Goal: Information Seeking & Learning: Stay updated

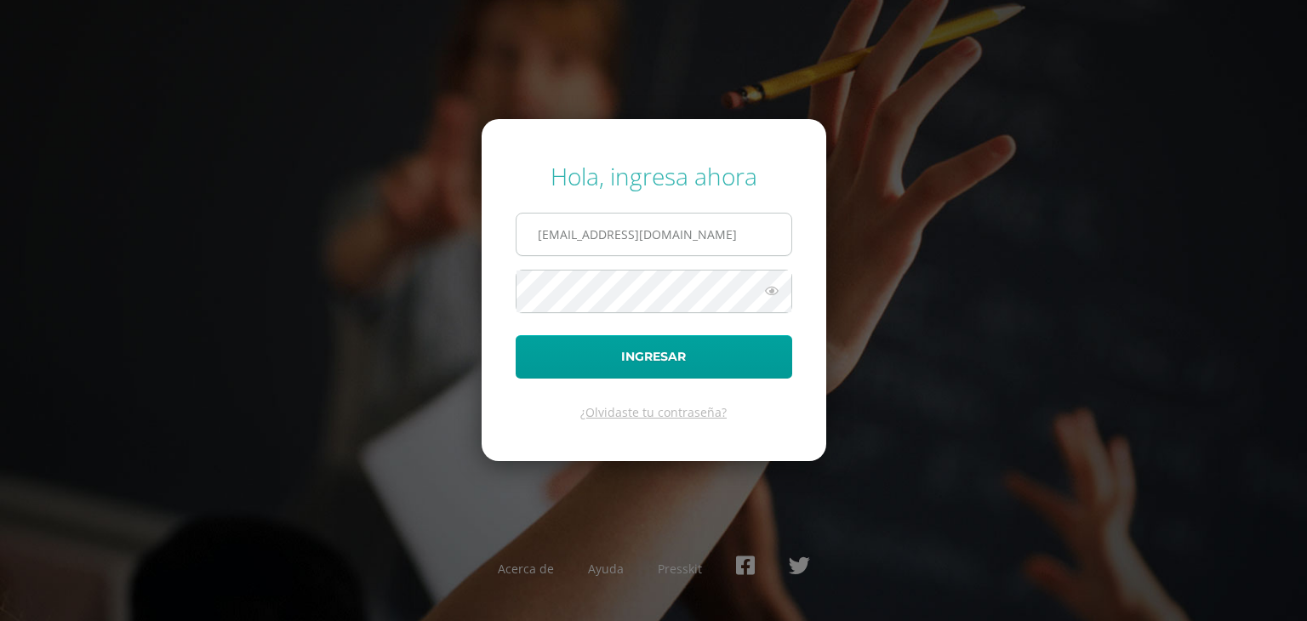
type input "ludmechel@gmail.com"
click at [516, 335] on button "Ingresar" at bounding box center [654, 356] width 277 height 43
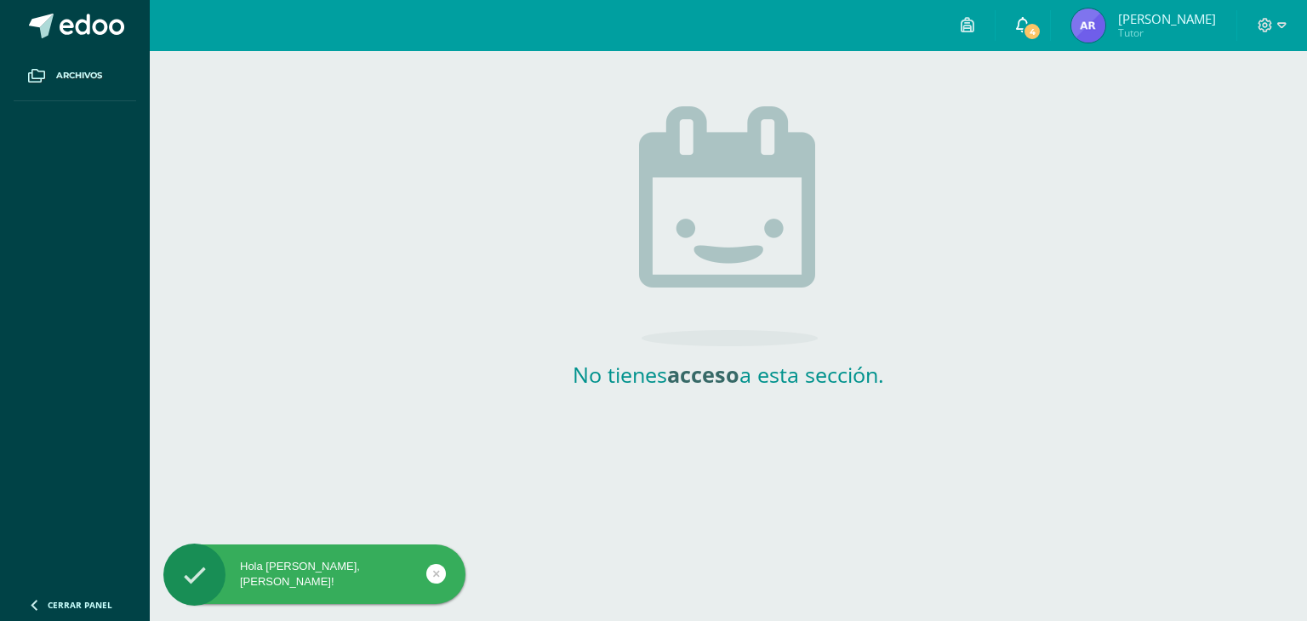
click at [1041, 36] on span "4" at bounding box center [1032, 31] width 19 height 19
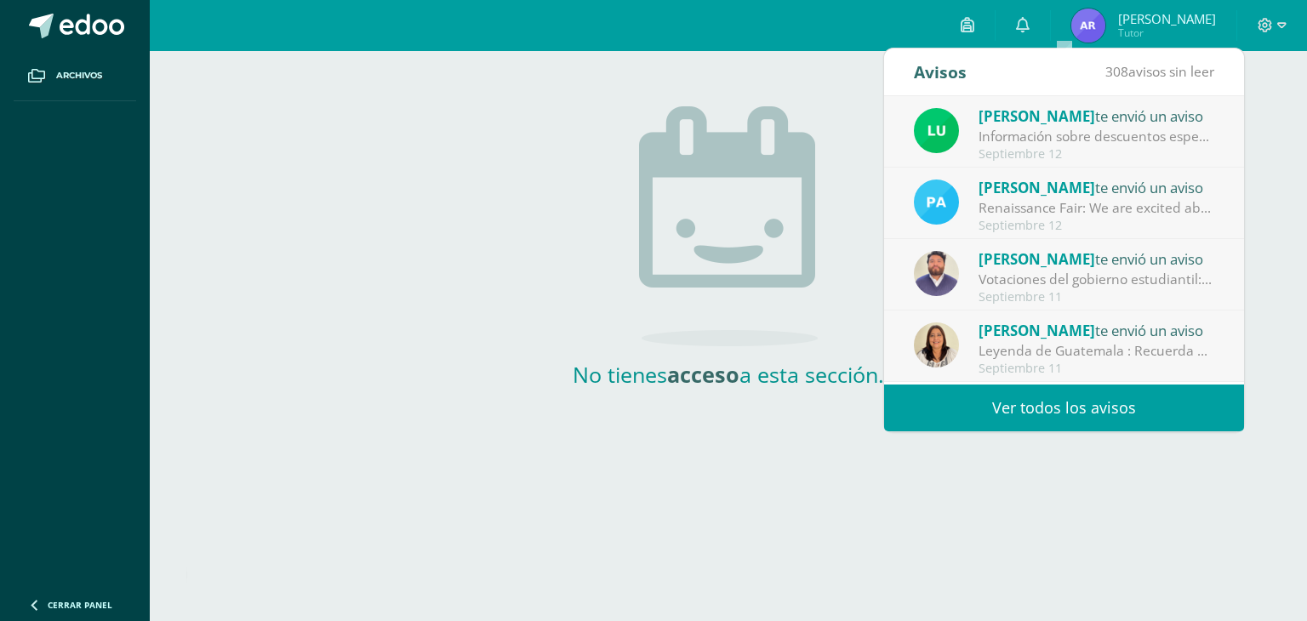
click at [1059, 133] on div "Información sobre descuentos especiales - Todos los grados: Buen día estimados …" at bounding box center [1096, 137] width 237 height 20
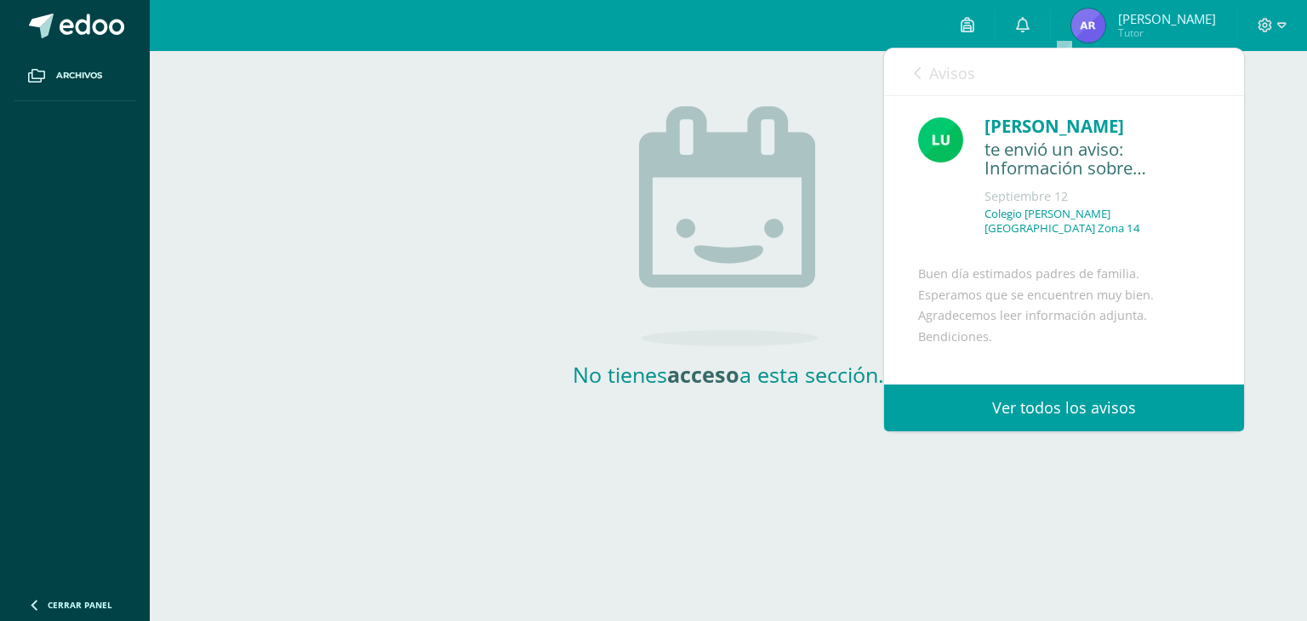
click at [1079, 416] on link "Ver todos los avisos" at bounding box center [1064, 408] width 360 height 47
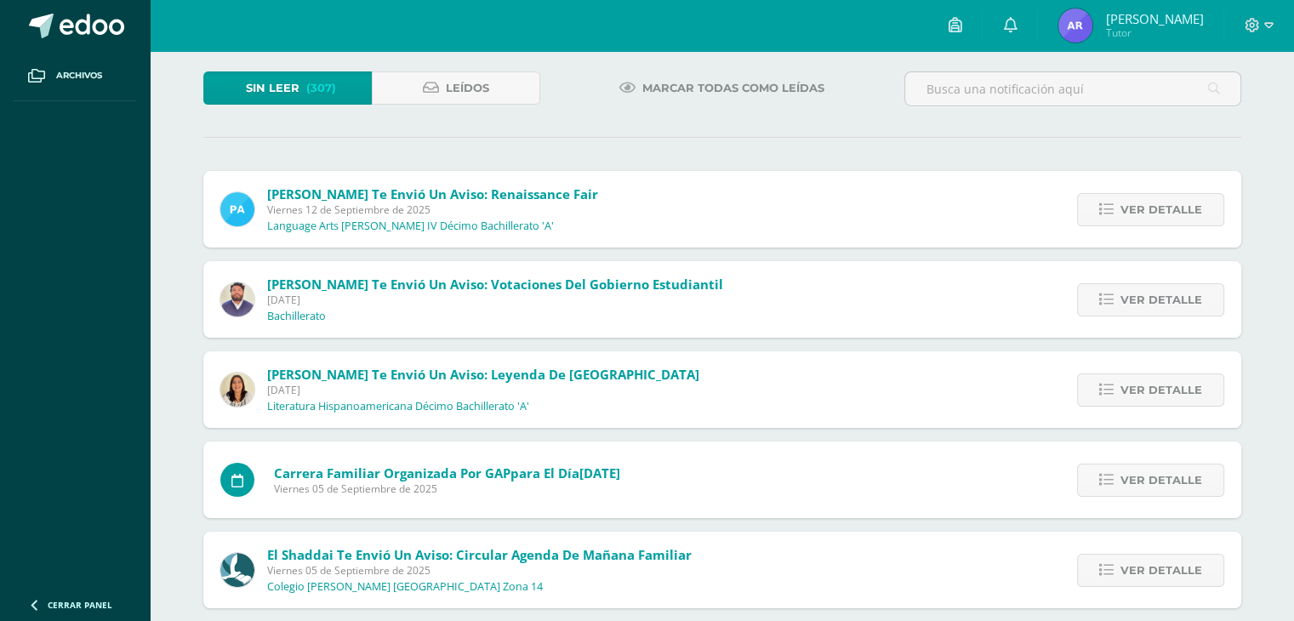
scroll to position [95, 0]
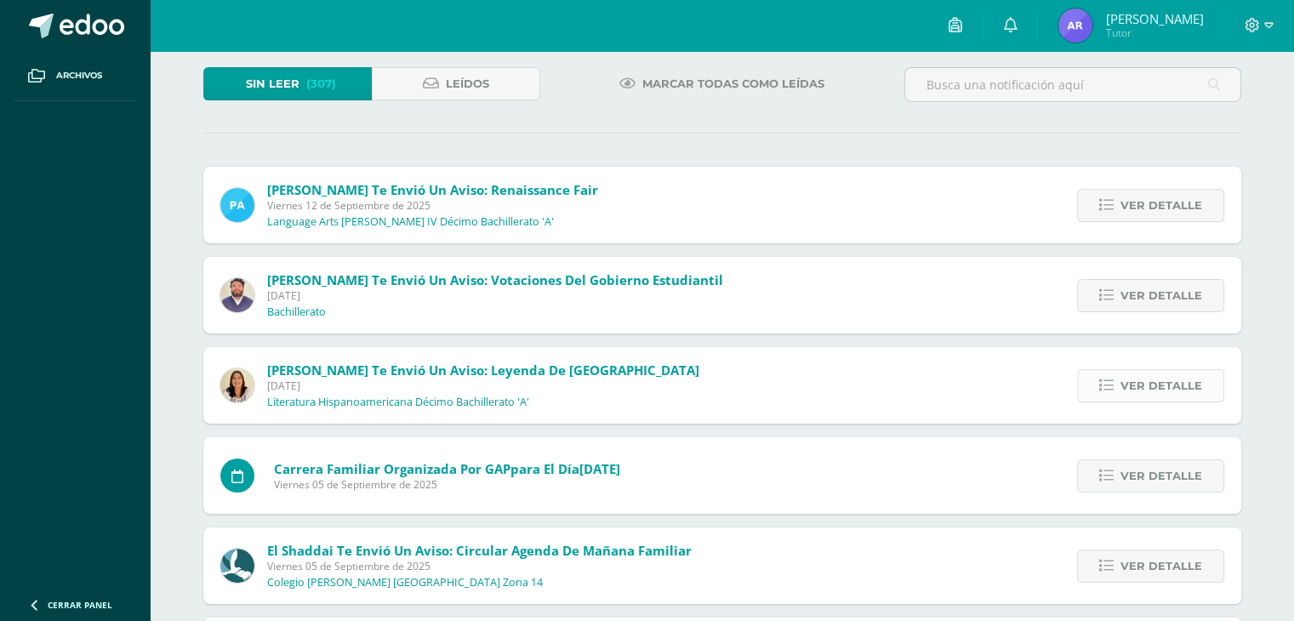
click at [1128, 375] on span "Ver detalle" at bounding box center [1162, 385] width 82 height 31
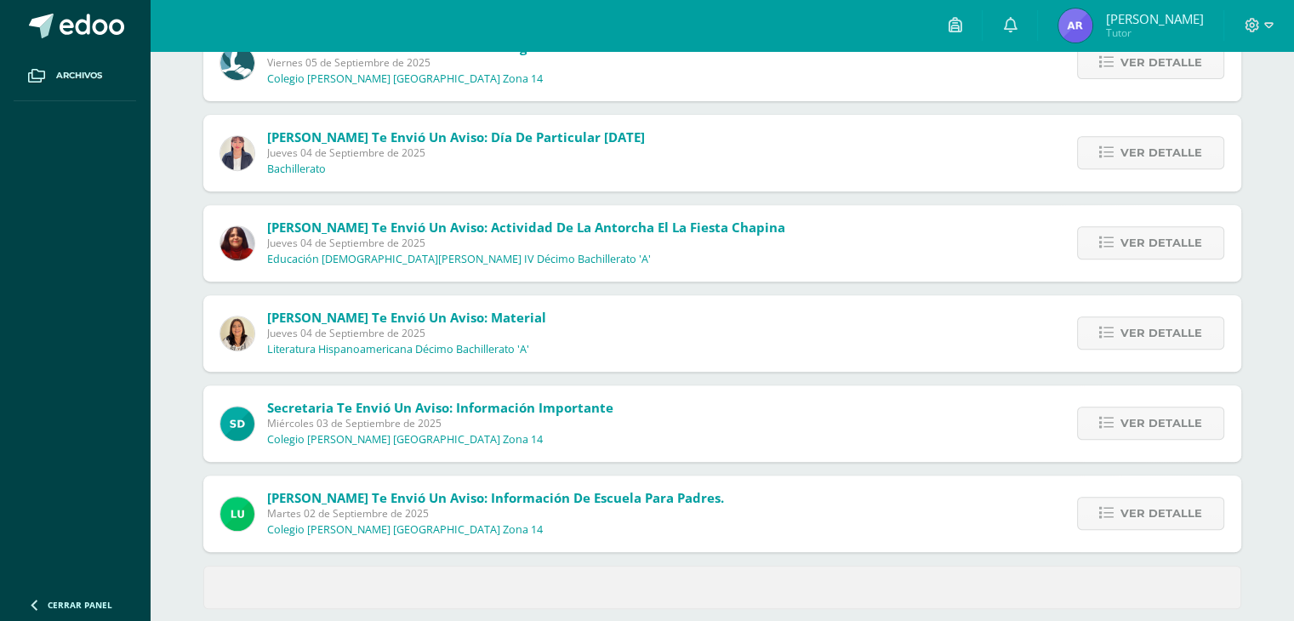
scroll to position [677, 0]
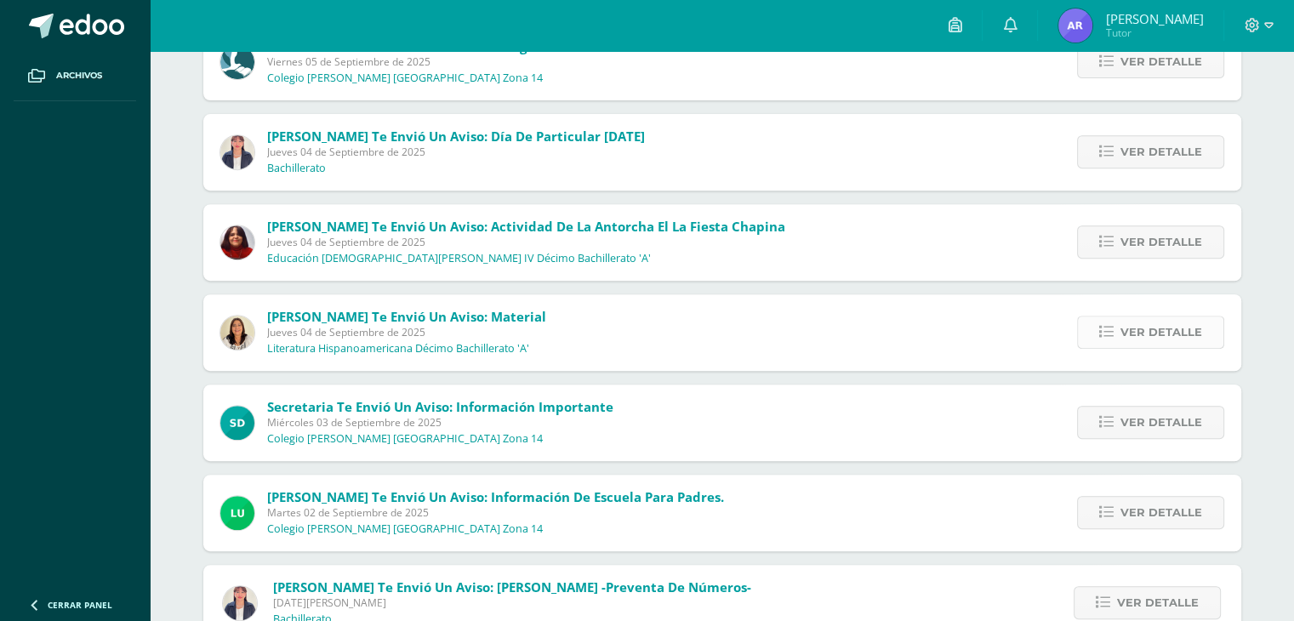
click at [1132, 323] on span "Ver detalle" at bounding box center [1162, 332] width 82 height 31
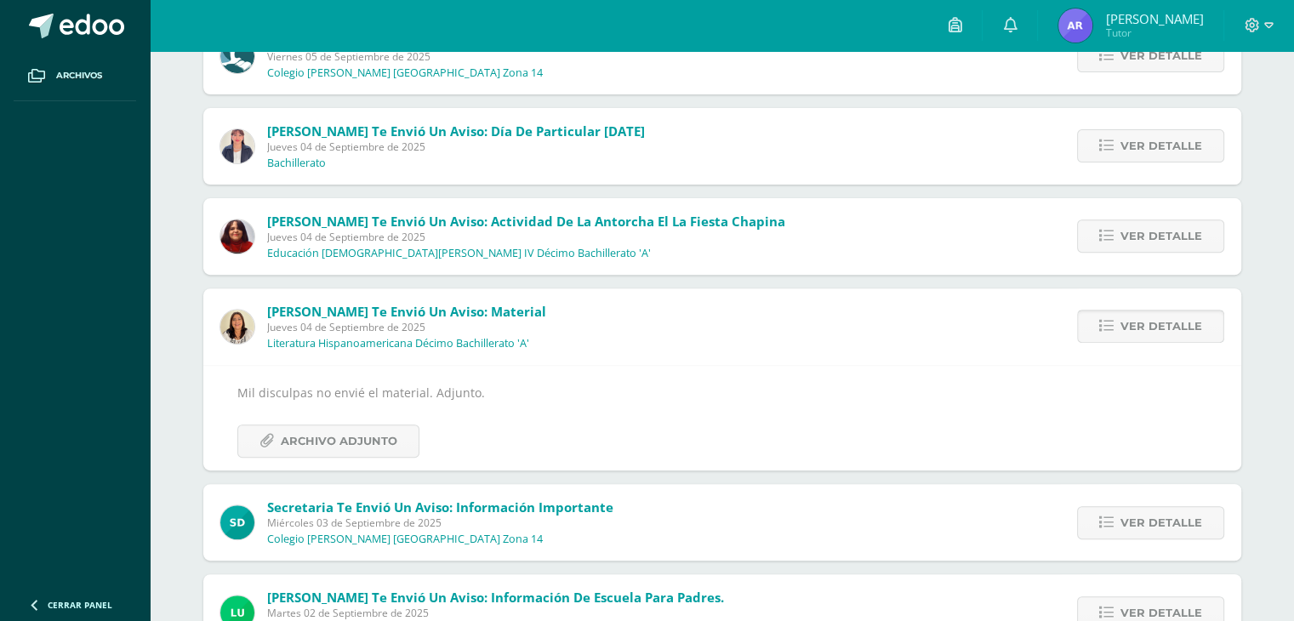
scroll to position [511, 0]
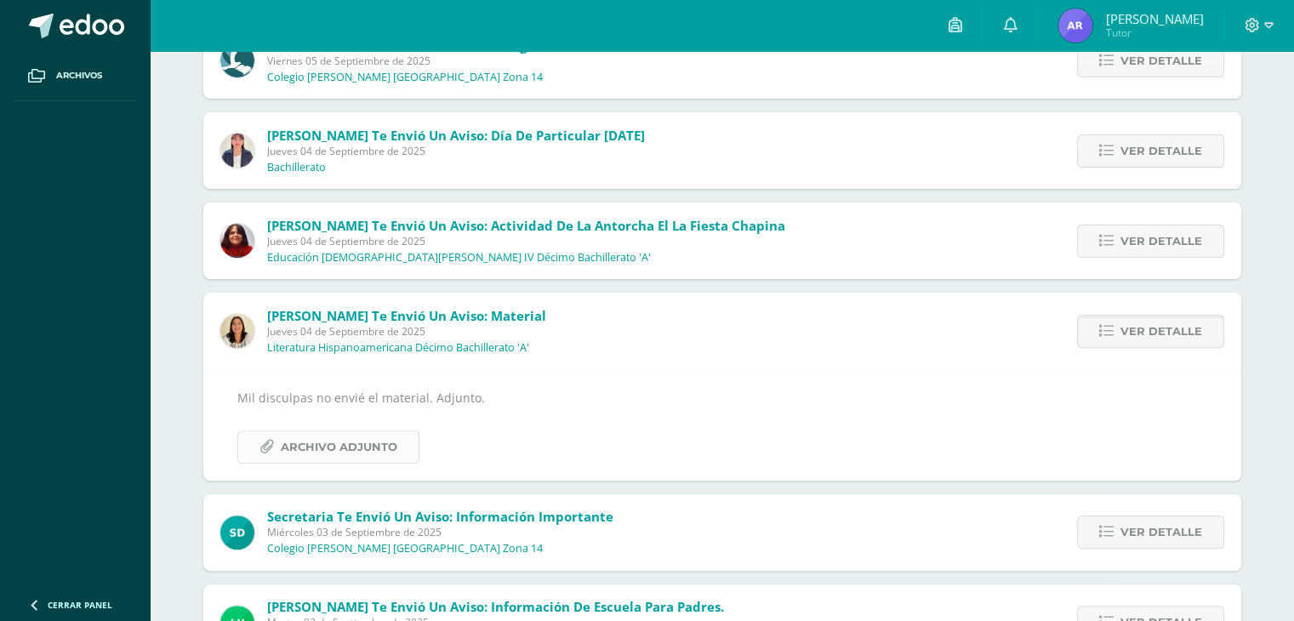
click at [335, 441] on span "Archivo Adjunto" at bounding box center [339, 446] width 117 height 31
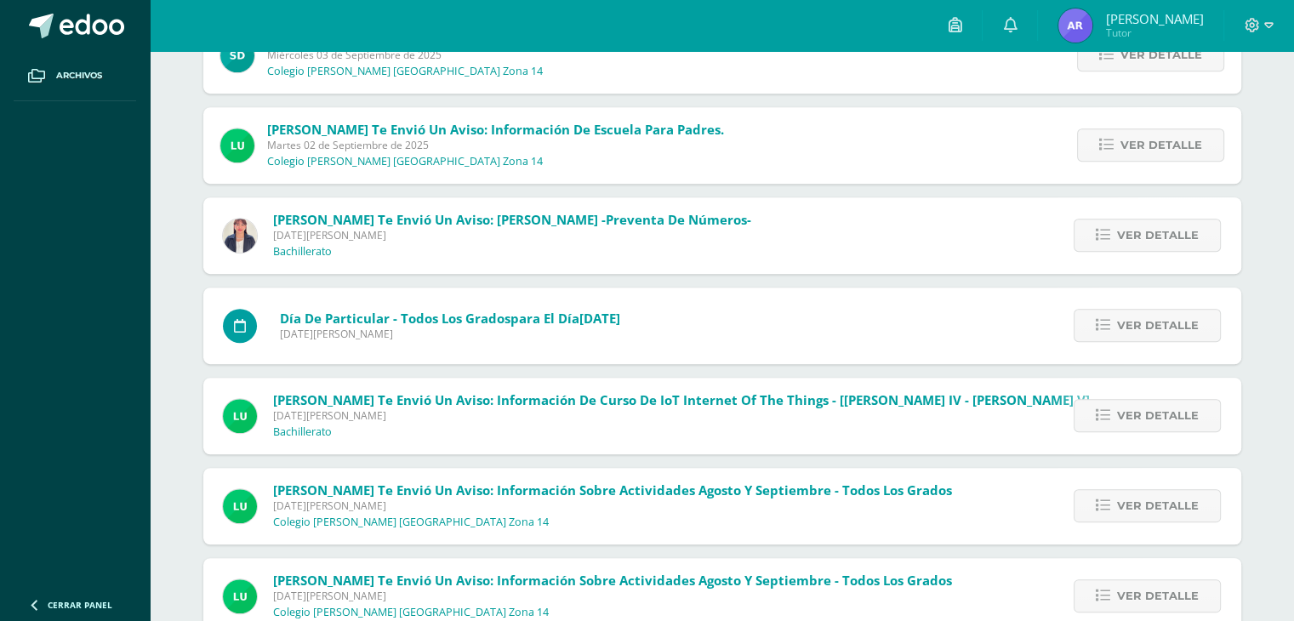
scroll to position [1100, 0]
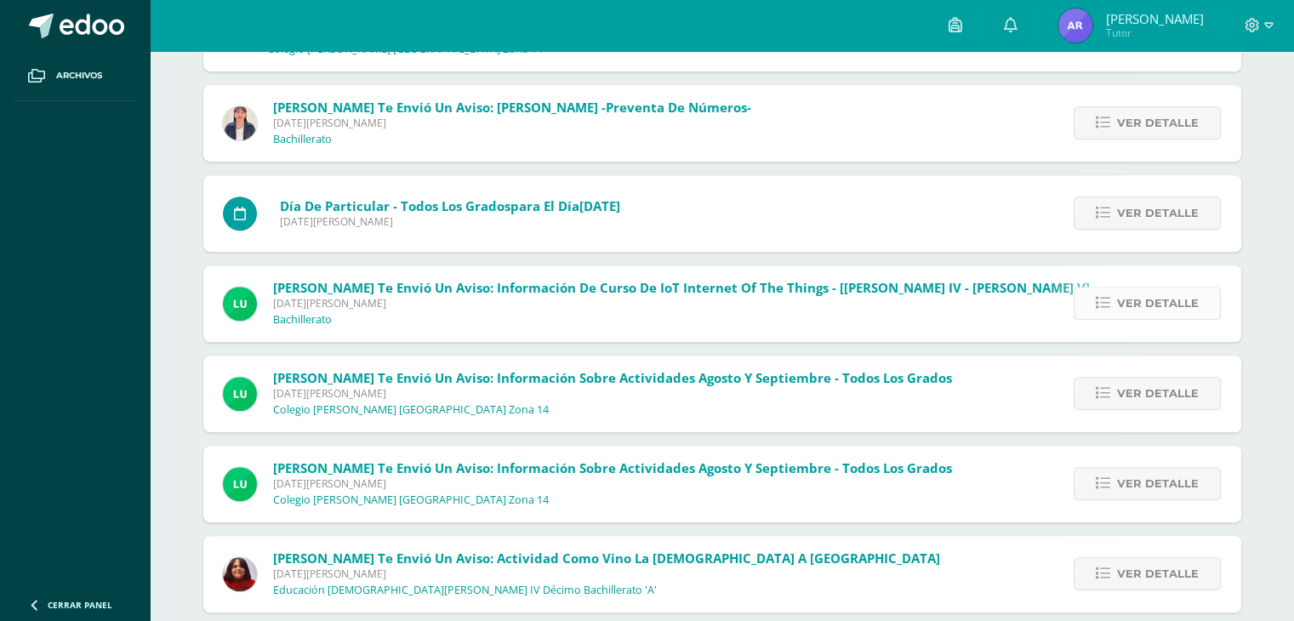
click at [1110, 296] on icon at bounding box center [1103, 303] width 14 height 14
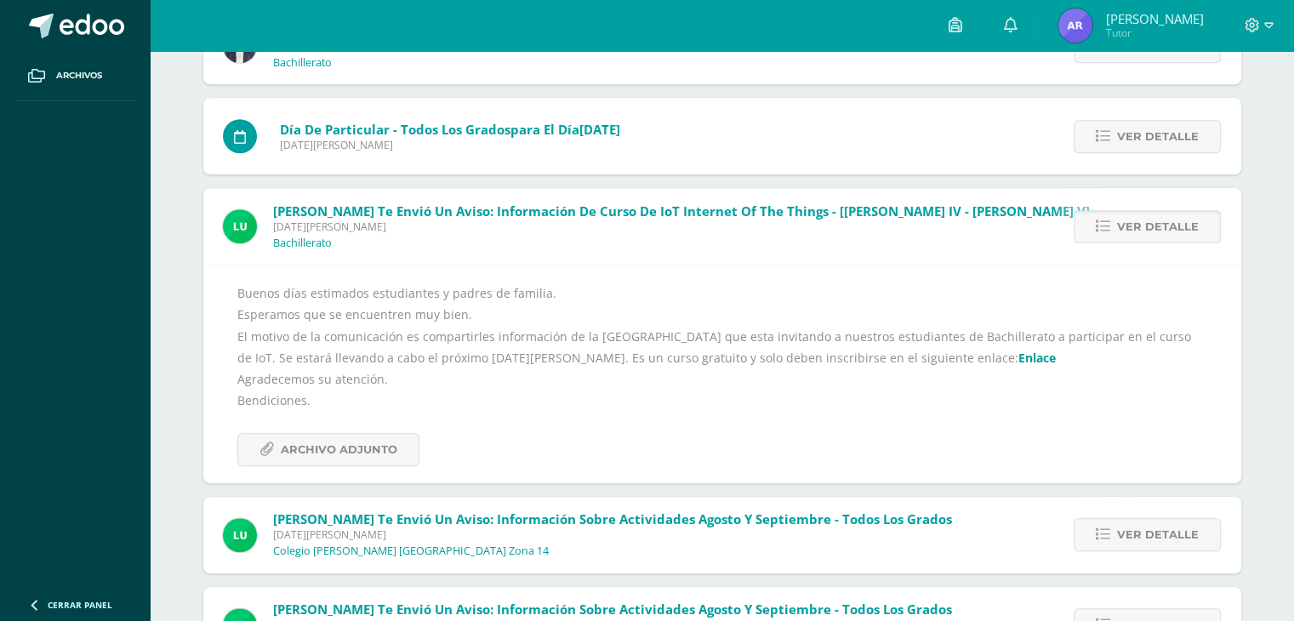
scroll to position [899, 0]
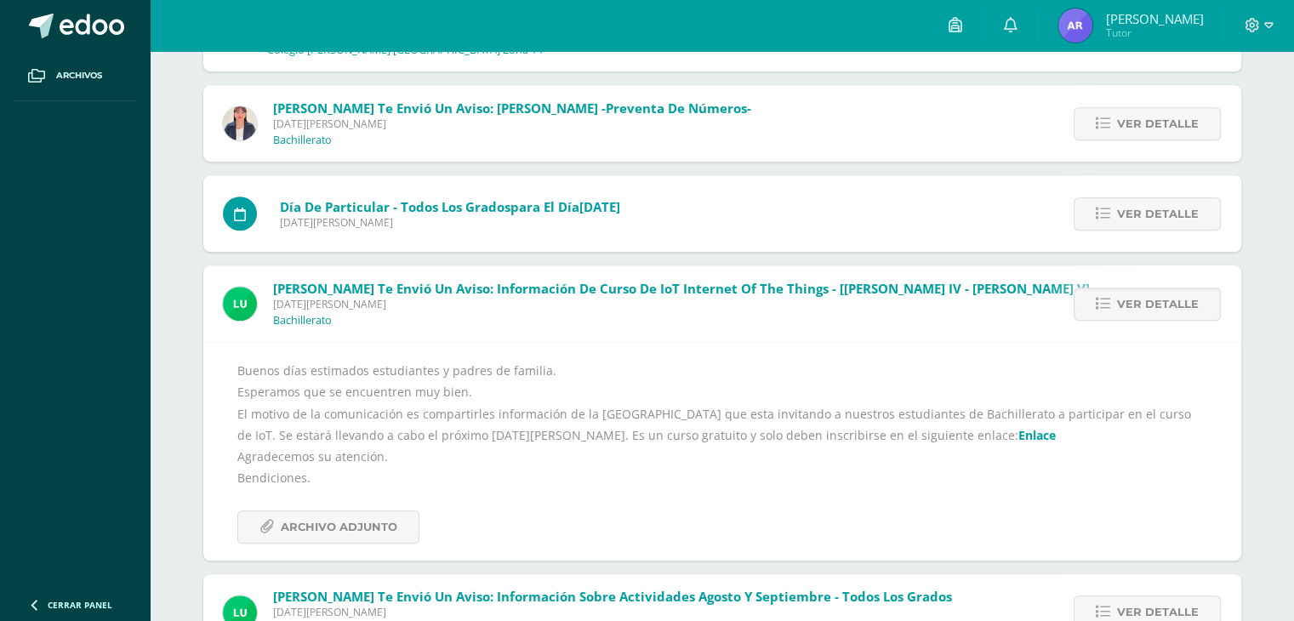
click at [1018, 434] on link "Enlace" at bounding box center [1036, 435] width 37 height 16
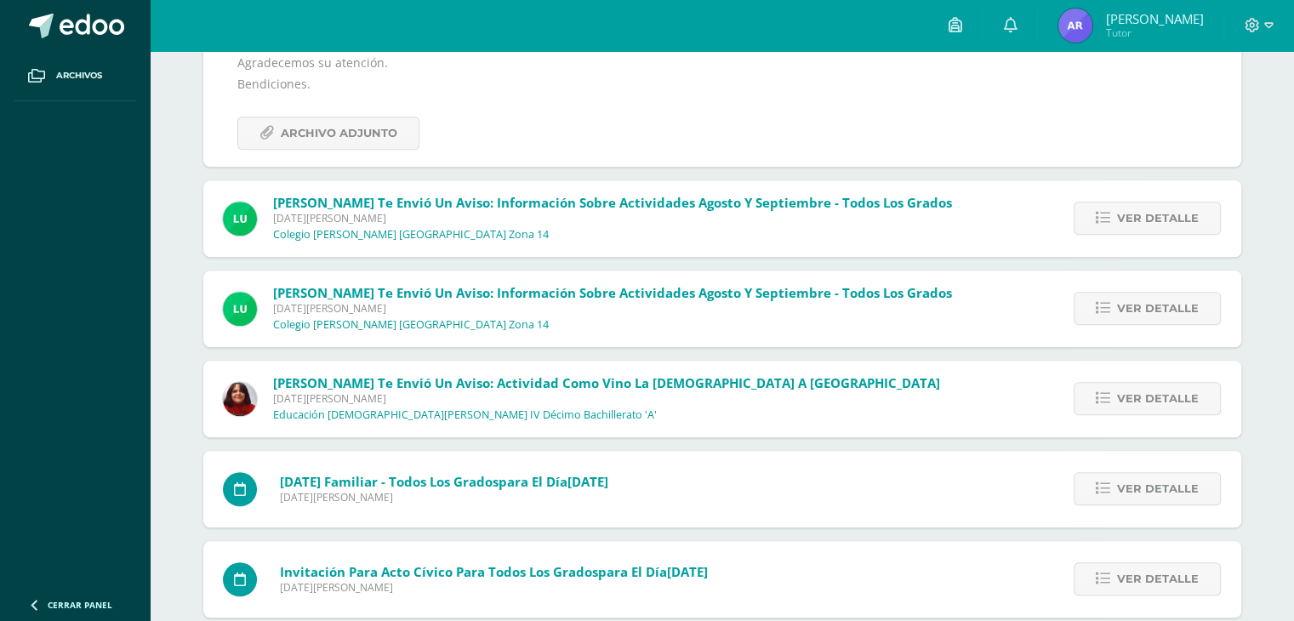
scroll to position [1293, 0]
click at [1115, 395] on link "Ver detalle" at bounding box center [1147, 397] width 147 height 33
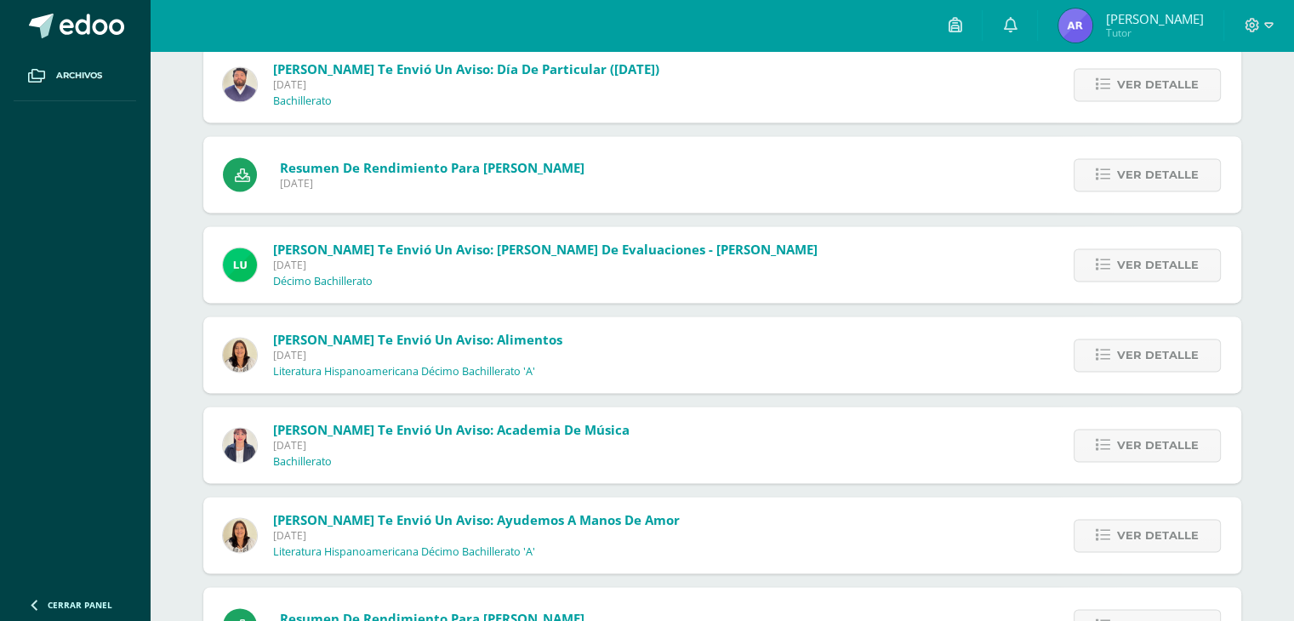
scroll to position [2508, 0]
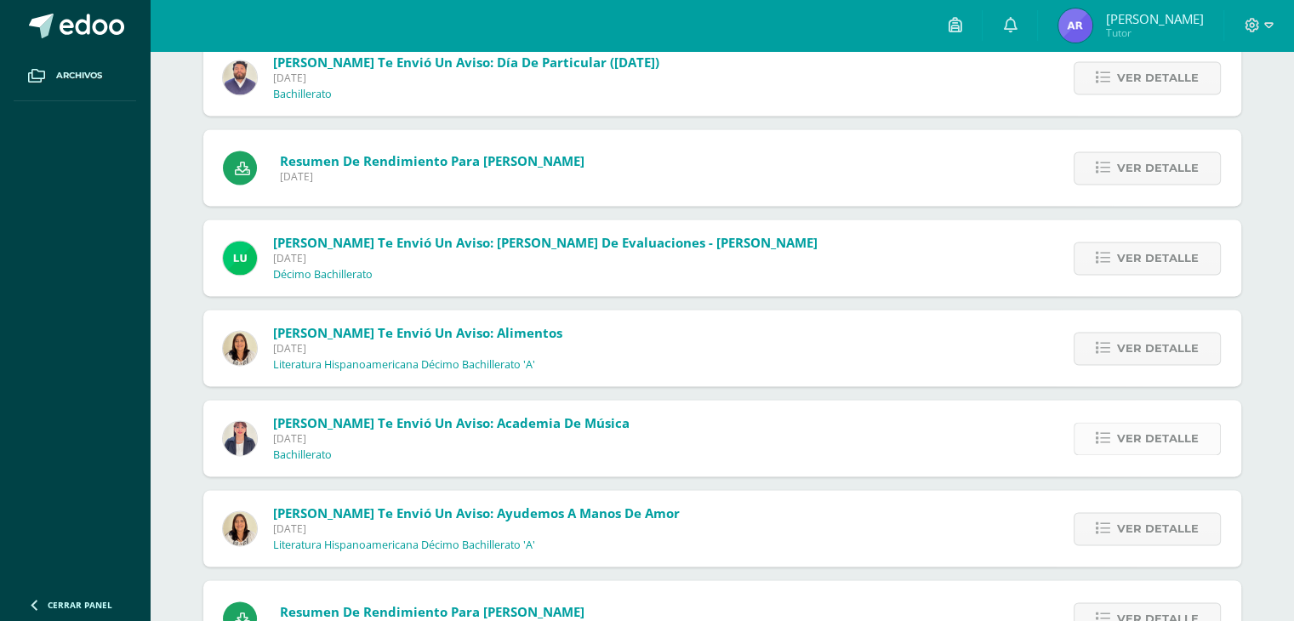
click at [1190, 437] on span "Ver detalle" at bounding box center [1158, 438] width 82 height 31
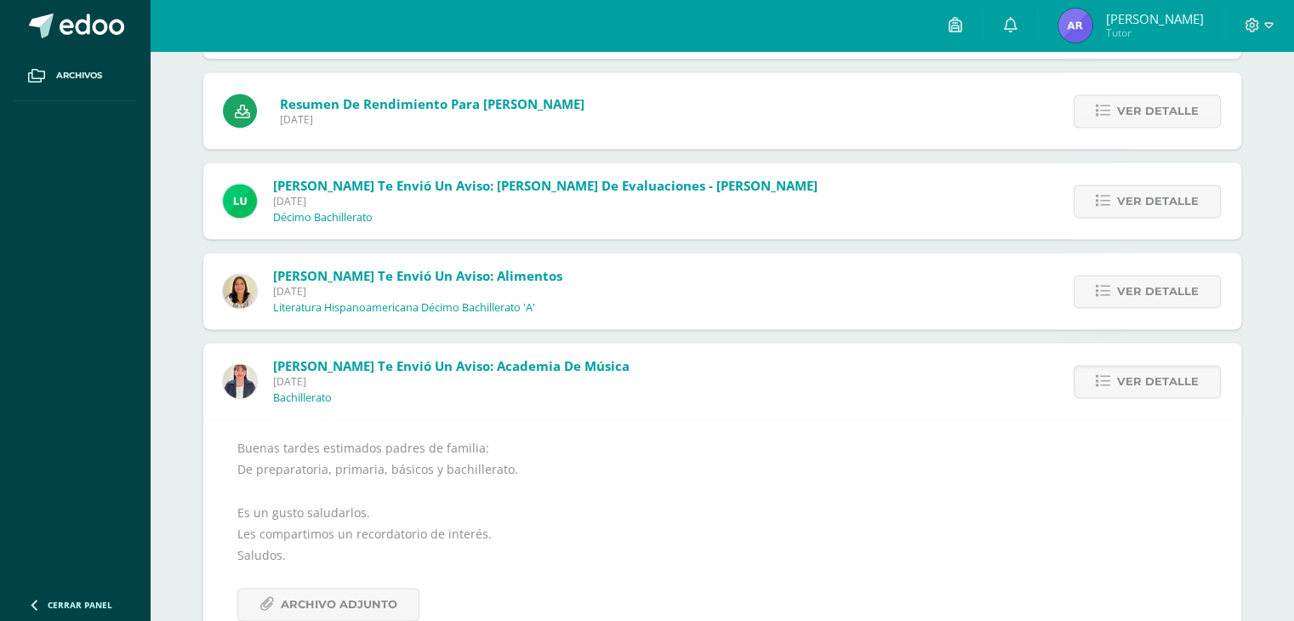
scroll to position [2346, 0]
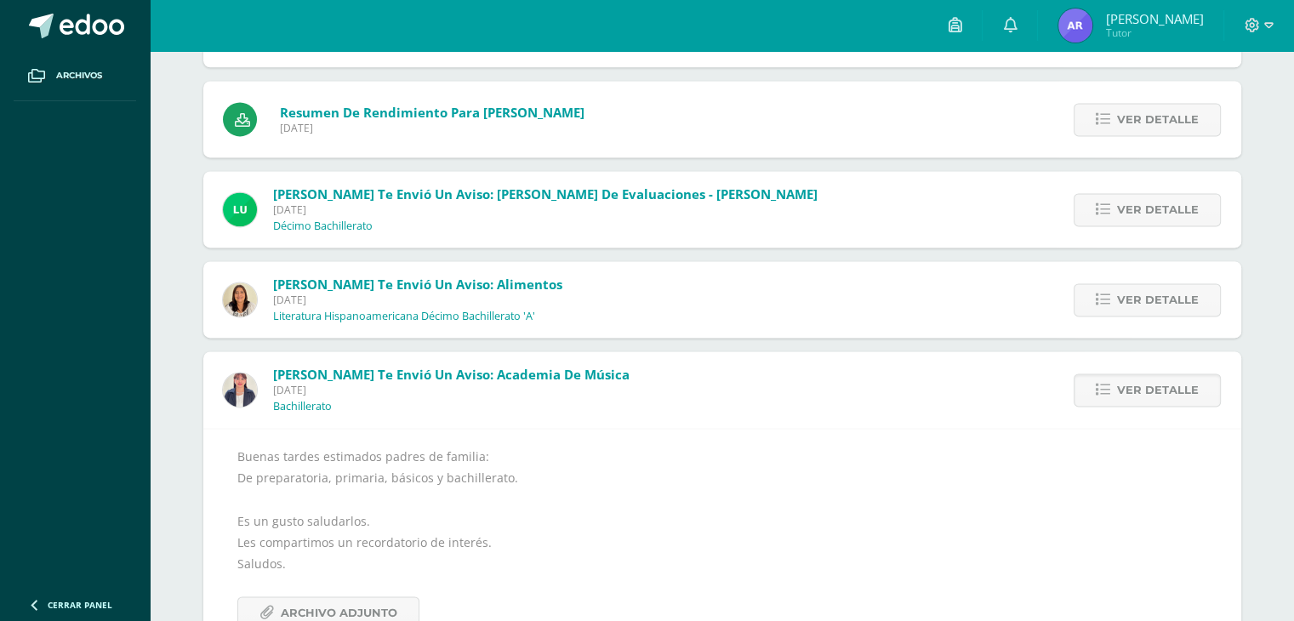
click at [1104, 280] on div "Ver detalle" at bounding box center [1144, 299] width 193 height 77
click at [1103, 294] on icon at bounding box center [1103, 300] width 14 height 14
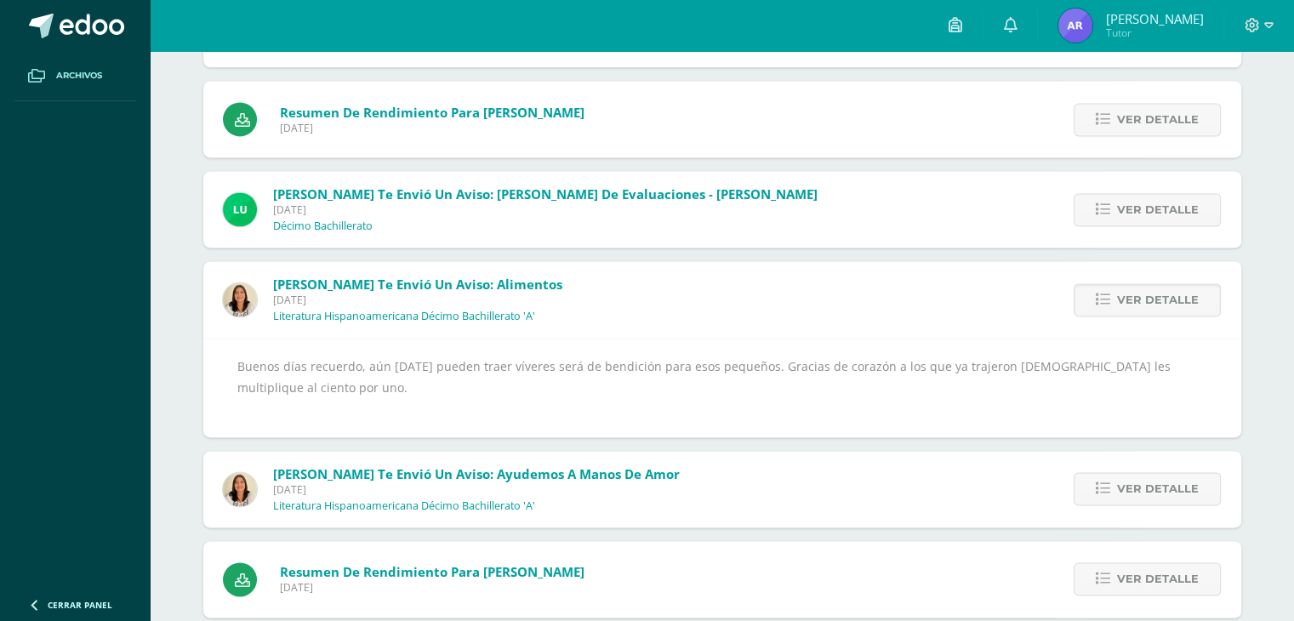
click at [54, 75] on link "Archivos" at bounding box center [75, 76] width 123 height 50
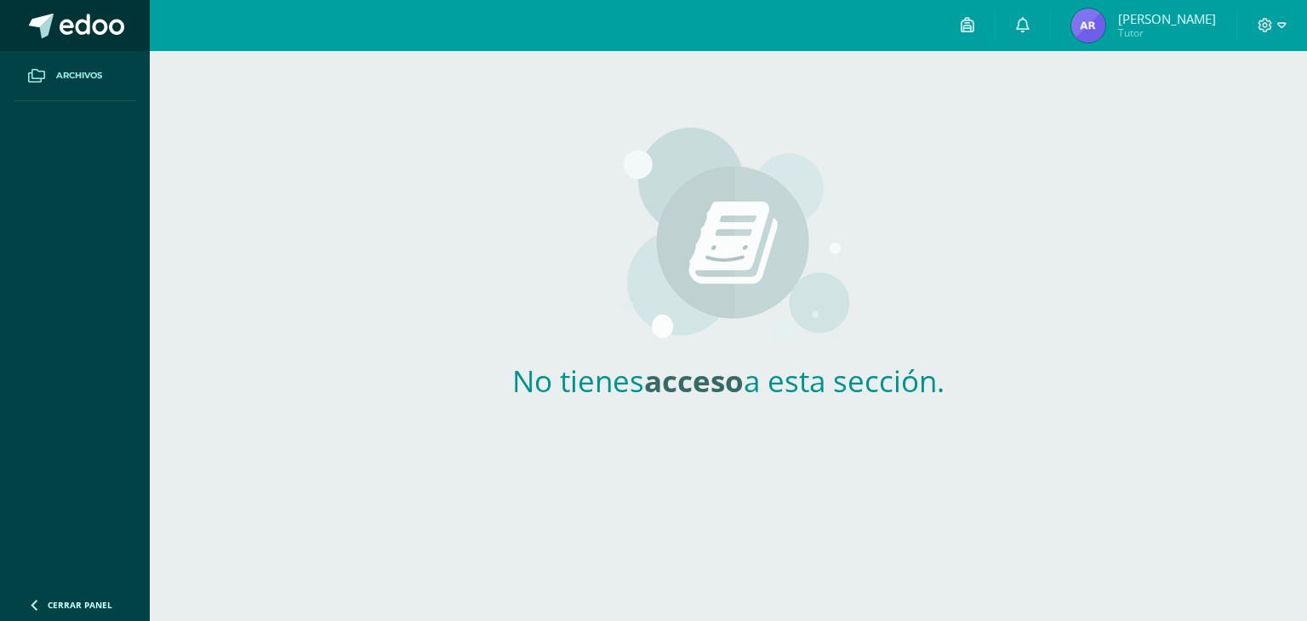
click at [88, 28] on span at bounding box center [92, 27] width 65 height 26
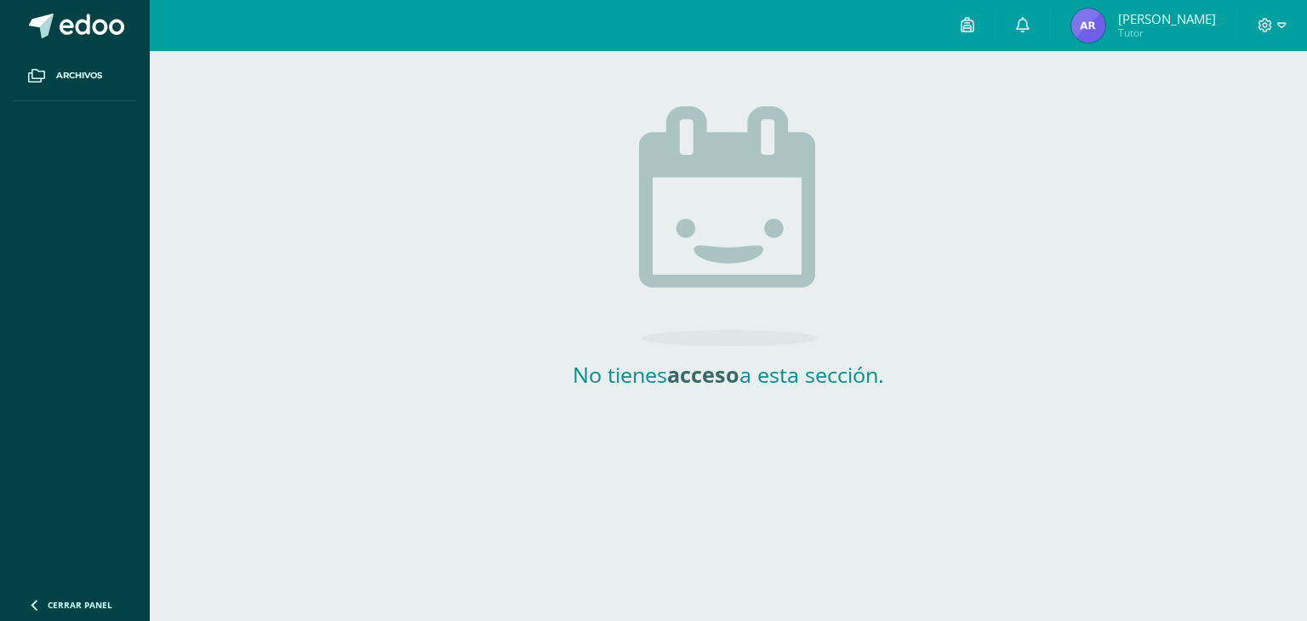
click at [1105, 31] on img at bounding box center [1088, 26] width 34 height 34
click at [1105, 26] on img at bounding box center [1088, 26] width 34 height 34
click at [1192, 16] on span "Ana Lucía" at bounding box center [1167, 18] width 98 height 17
click at [1277, 27] on icon at bounding box center [1281, 25] width 9 height 15
click at [1222, 112] on span "Cerrar sesión" at bounding box center [1228, 115] width 77 height 16
